Goal: Information Seeking & Learning: Check status

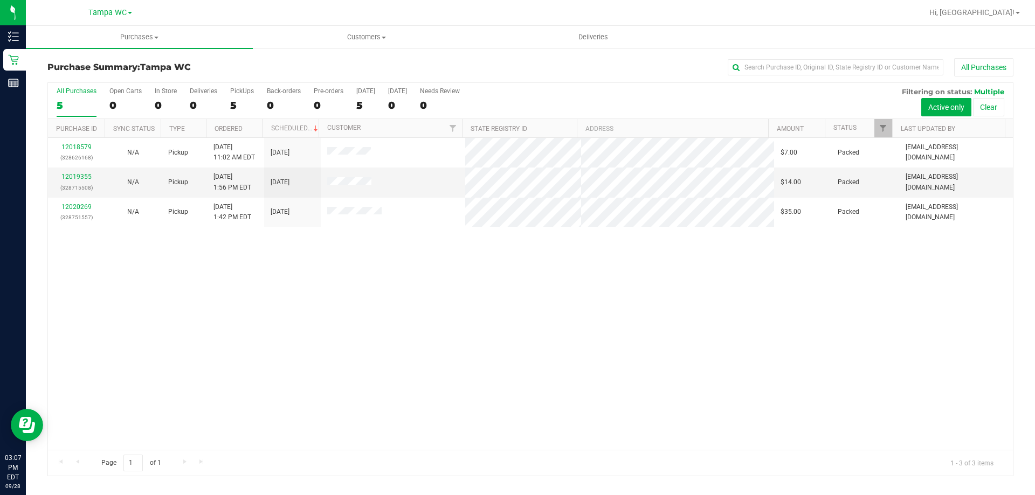
click at [556, 286] on div "12018579 (328626168) N/A Pickup [DATE] 11:02 AM EDT 9/28/2025 $7.00 Packed [EMA…" at bounding box center [530, 294] width 965 height 312
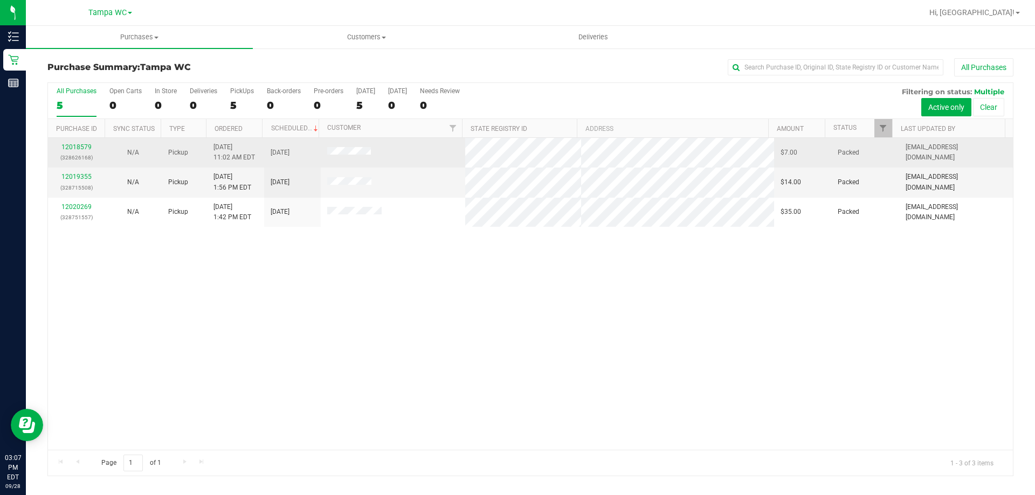
drag, startPoint x: 321, startPoint y: 150, endPoint x: 378, endPoint y: 152, distance: 57.2
click at [378, 152] on td at bounding box center [393, 153] width 145 height 30
click at [380, 152] on td at bounding box center [393, 153] width 145 height 30
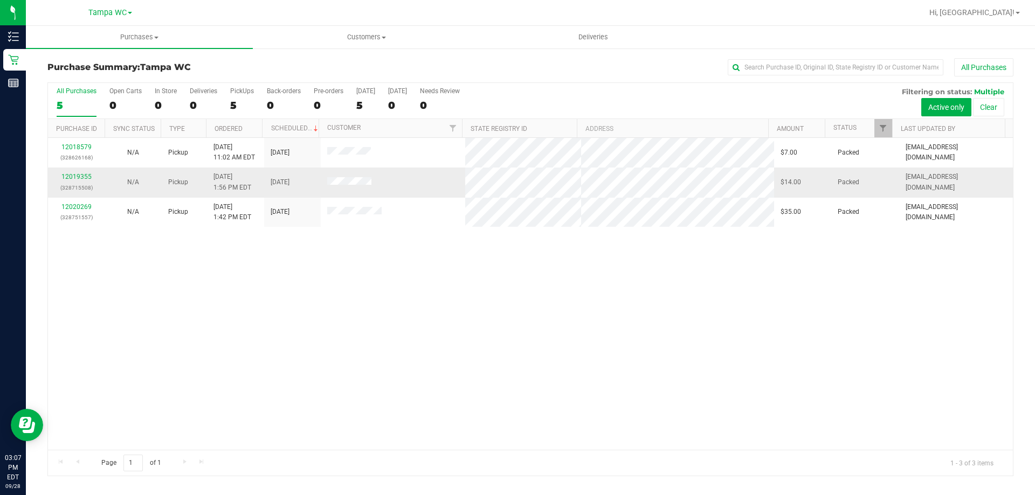
drag, startPoint x: 399, startPoint y: 183, endPoint x: 316, endPoint y: 179, distance: 82.6
click at [316, 179] on tr "12019355 (328715508) N/A Pickup [DATE] 1:56 PM EDT 9/28/2025 $14.00 Packed [EMA…" at bounding box center [530, 183] width 965 height 30
click at [336, 228] on div "12018579 (328626168) N/A Pickup [DATE] 11:02 AM EDT 9/28/2025 $7.00 Packed [EMA…" at bounding box center [530, 294] width 965 height 312
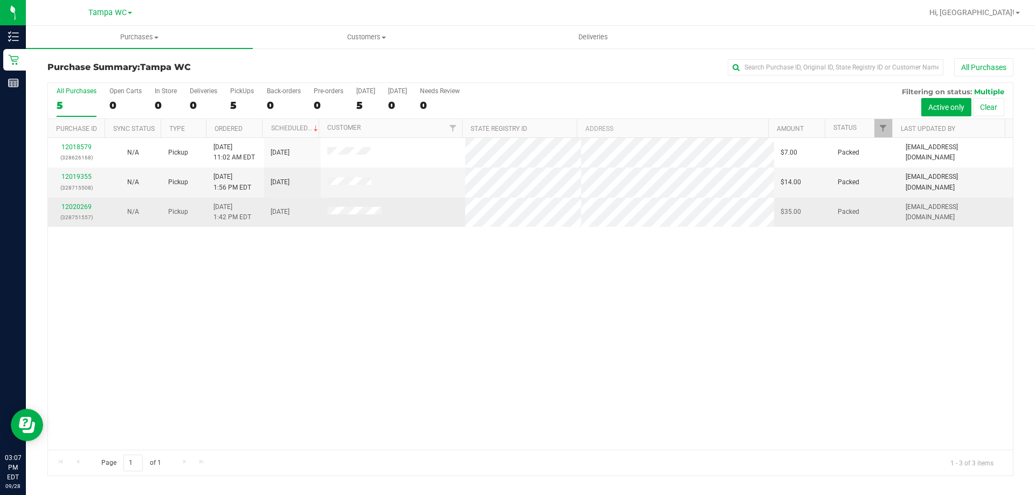
drag, startPoint x: 318, startPoint y: 214, endPoint x: 392, endPoint y: 211, distance: 73.9
click at [392, 211] on td at bounding box center [393, 212] width 145 height 29
click at [394, 211] on td at bounding box center [393, 212] width 145 height 29
drag, startPoint x: 394, startPoint y: 211, endPoint x: 324, endPoint y: 207, distance: 70.1
click at [324, 207] on td at bounding box center [393, 212] width 145 height 29
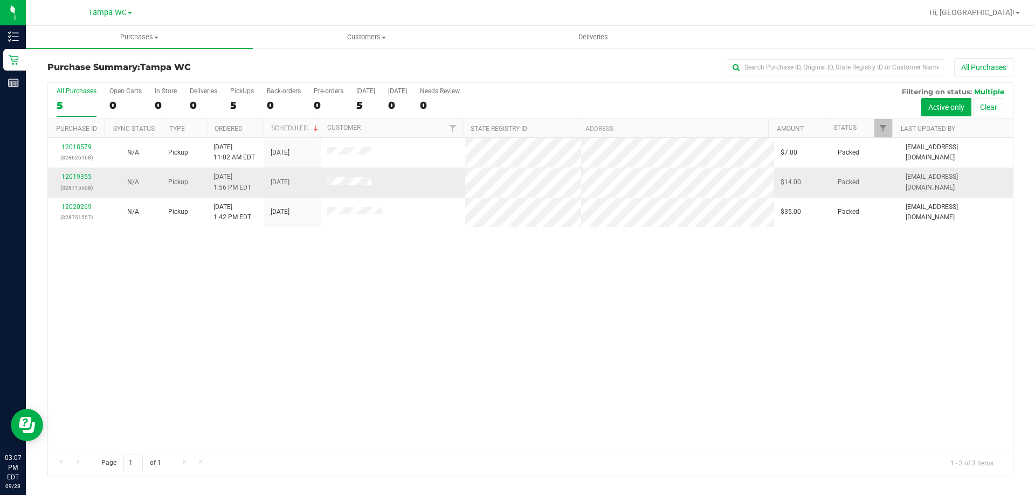
click at [325, 183] on td at bounding box center [393, 183] width 145 height 30
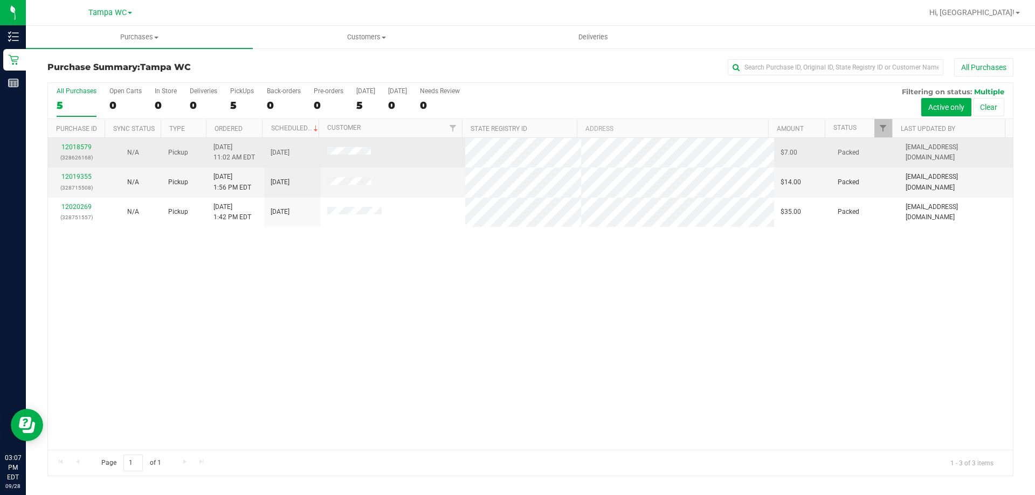
click at [325, 153] on td at bounding box center [393, 153] width 145 height 30
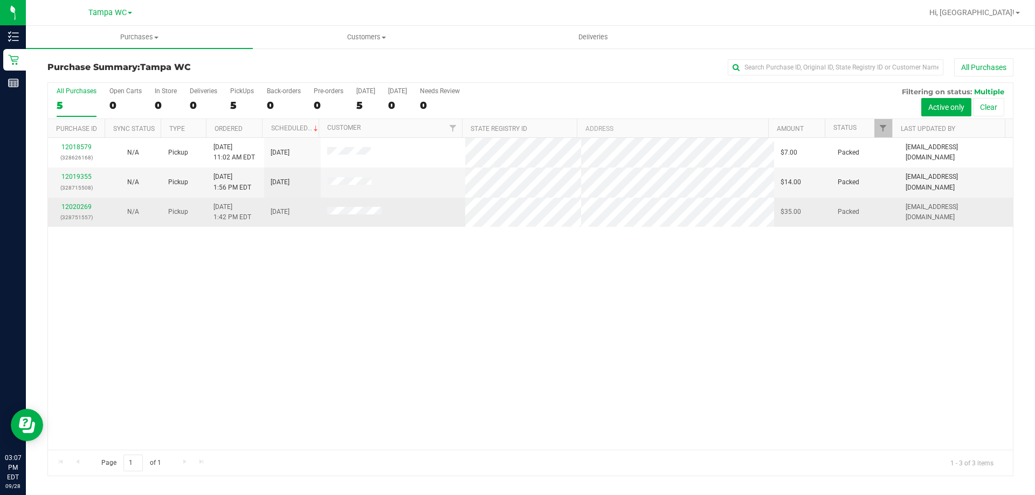
click at [404, 209] on td at bounding box center [393, 212] width 145 height 29
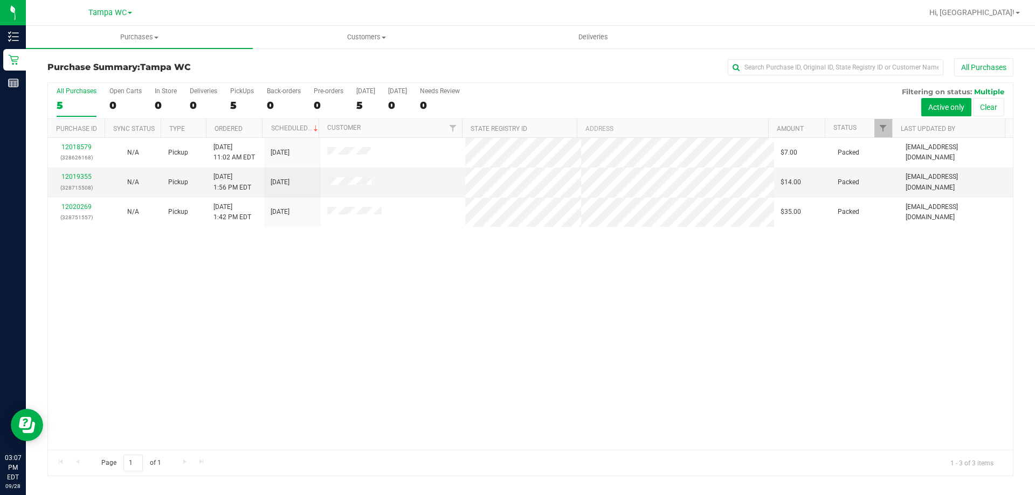
click at [410, 241] on div "12018579 (328626168) N/A Pickup [DATE] 11:02 AM EDT 9/28/2025 $7.00 Packed [EMA…" at bounding box center [530, 294] width 965 height 312
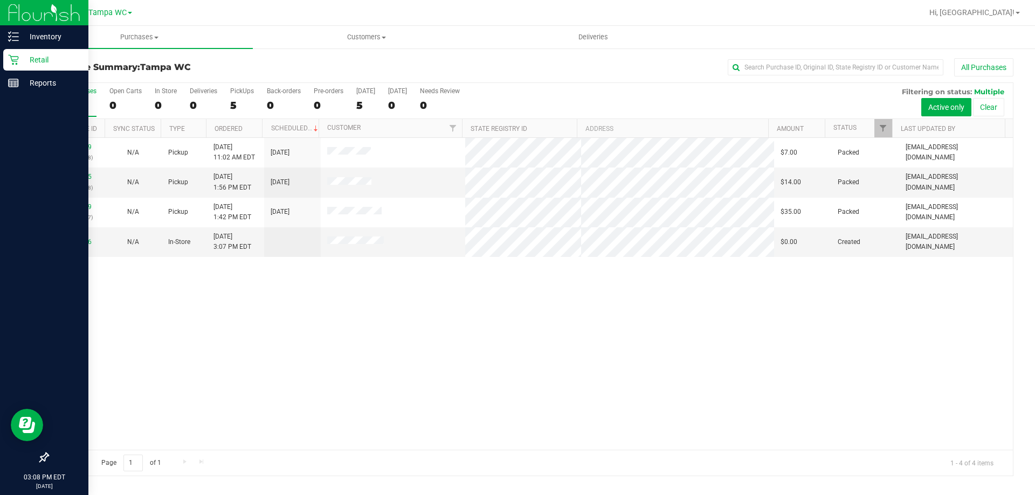
click at [32, 57] on p "Retail" at bounding box center [51, 59] width 65 height 13
click at [20, 64] on p "Retail" at bounding box center [51, 59] width 65 height 13
click at [32, 48] on link "Inventory" at bounding box center [44, 37] width 88 height 23
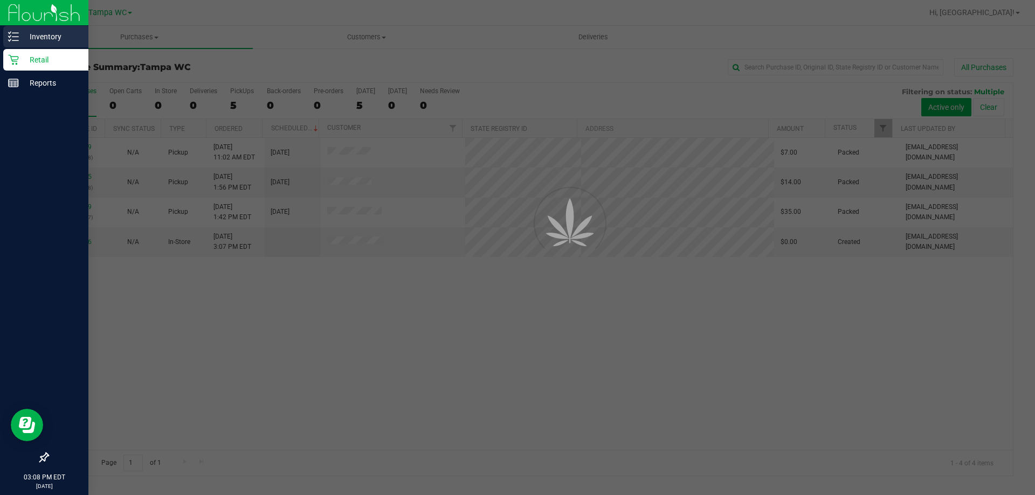
click at [39, 36] on p "Inventory" at bounding box center [51, 36] width 65 height 13
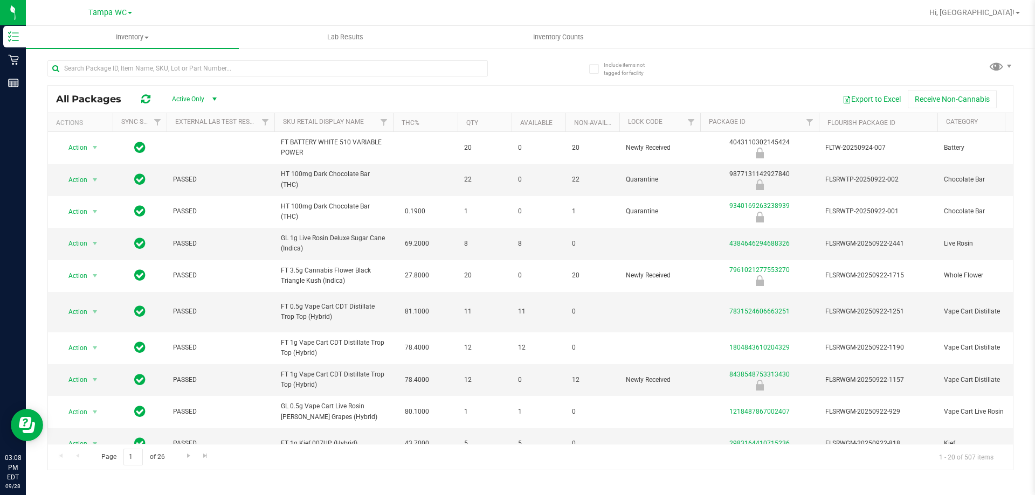
click at [115, 79] on div at bounding box center [267, 72] width 440 height 25
click at [115, 72] on input "text" at bounding box center [267, 68] width 440 height 16
type input "Z"
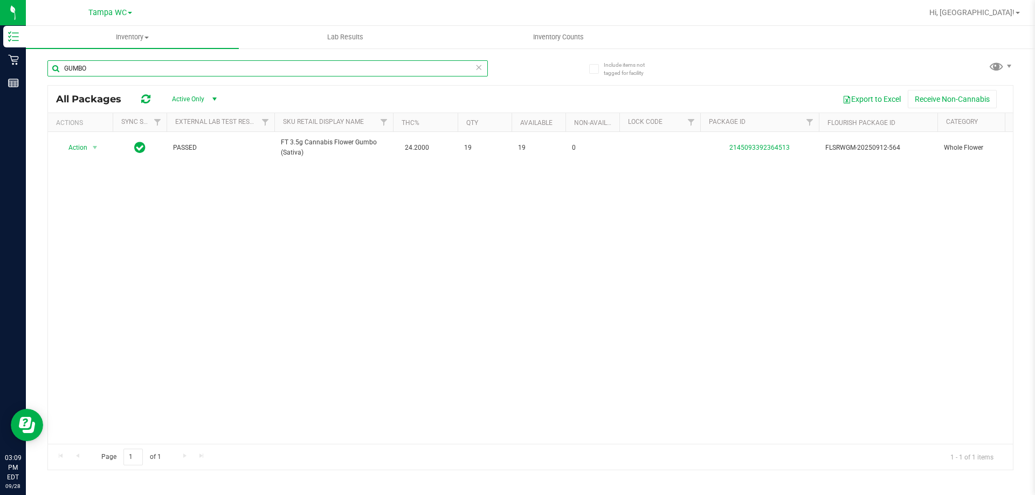
type input "GUMBO"
click at [346, 236] on div "Action Action Global inventory Package audit log Print package label Print prod…" at bounding box center [530, 288] width 965 height 312
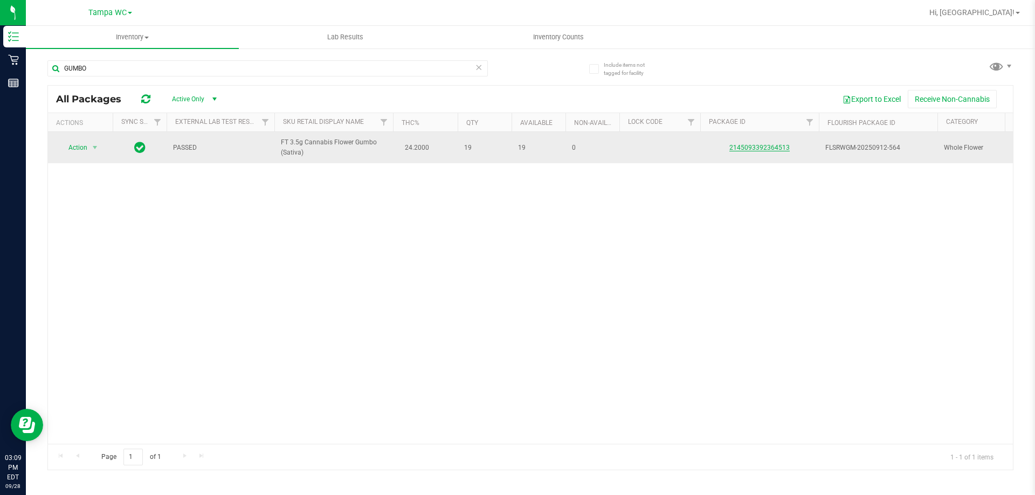
click at [754, 150] on link "2145093392364513" at bounding box center [759, 148] width 60 height 8
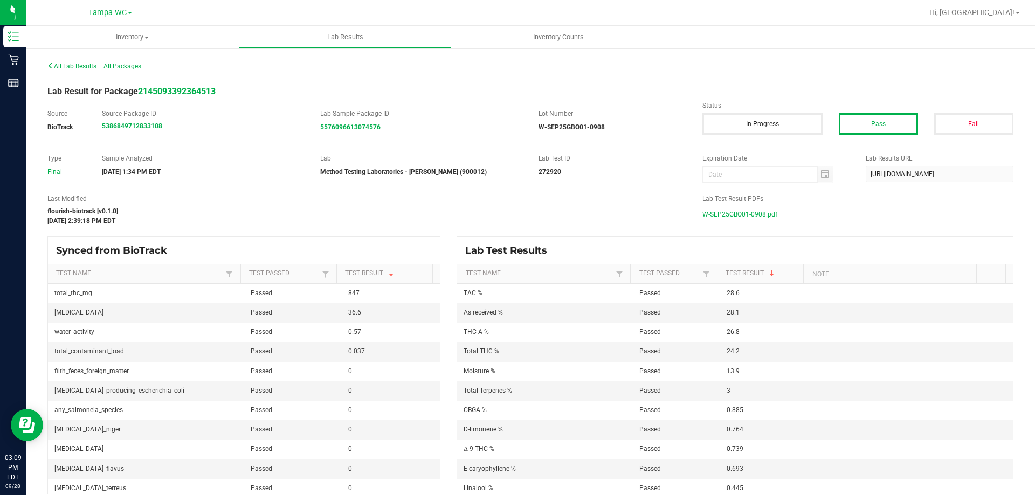
click at [764, 215] on span "W-SEP25GBO01-0908.pdf" at bounding box center [739, 214] width 75 height 16
click at [551, 219] on div "[DATE] 2:39:18 PM EDT" at bounding box center [366, 221] width 639 height 10
click at [743, 203] on div "Lab Test Result PDFs W-SEP25GBO01-0908.pdf" at bounding box center [857, 208] width 327 height 29
click at [741, 213] on span "W-SEP25GBO01-0908.pdf" at bounding box center [739, 214] width 75 height 16
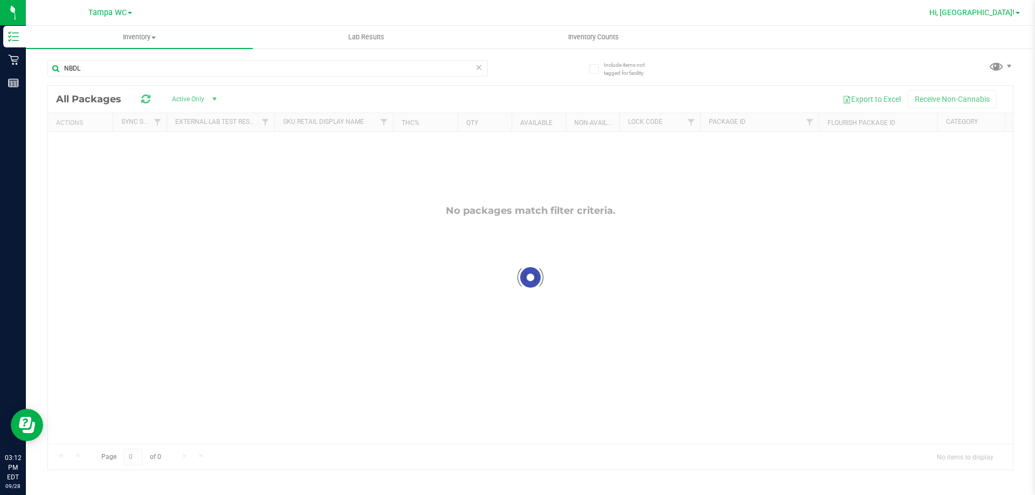
click at [990, 10] on span "Hi, [GEOGRAPHIC_DATA]!" at bounding box center [971, 12] width 85 height 9
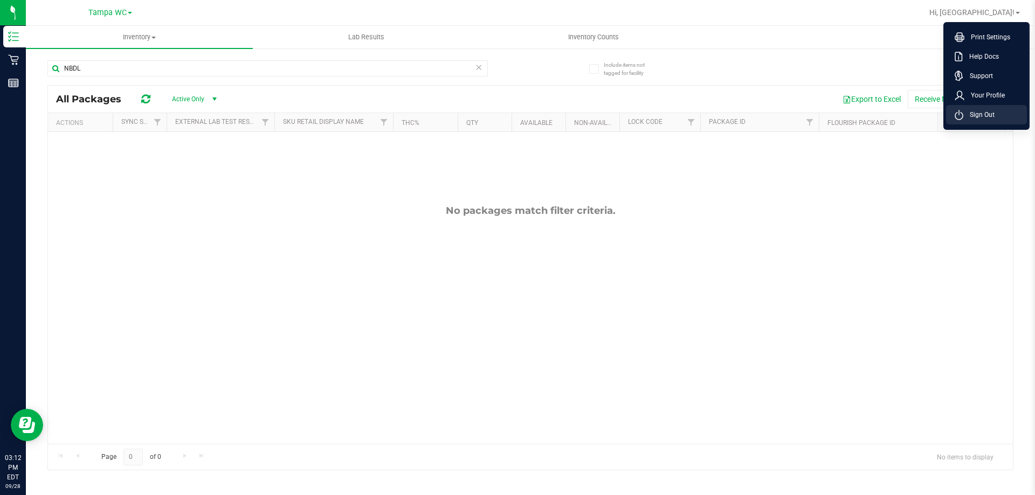
click at [983, 120] on li "Sign Out" at bounding box center [986, 114] width 81 height 19
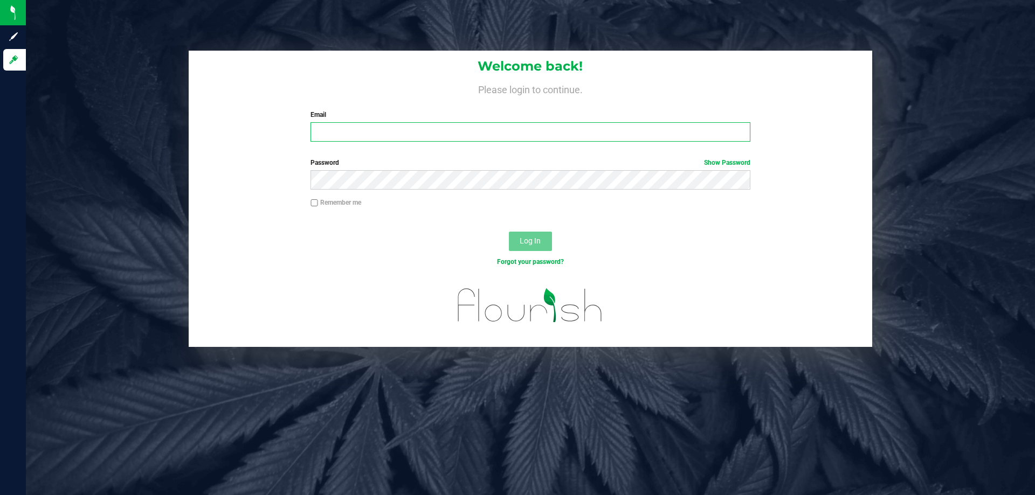
click at [596, 129] on input "Email" at bounding box center [529, 131] width 439 height 19
type input "[EMAIL_ADDRESS][DOMAIN_NAME]"
click at [509, 232] on button "Log In" at bounding box center [530, 241] width 43 height 19
